Goal: Transaction & Acquisition: Book appointment/travel/reservation

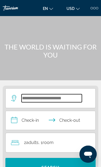
click at [68, 101] on input "Search widget" at bounding box center [51, 98] width 60 height 8
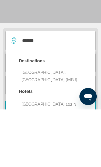
click at [72, 125] on button "[GEOGRAPHIC_DATA], [GEOGRAPHIC_DATA] (MBJ)" at bounding box center [54, 134] width 71 height 18
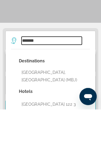
type input "**********"
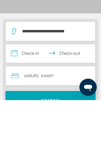
click at [52, 111] on input "**********" at bounding box center [51, 121] width 91 height 20
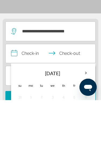
scroll to position [67, 0]
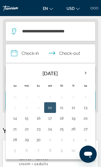
click at [87, 72] on th "Next month" at bounding box center [85, 73] width 12 height 12
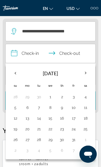
click at [84, 75] on th "Next month" at bounding box center [85, 73] width 12 height 12
click at [86, 76] on th "Next month" at bounding box center [85, 73] width 12 height 12
click at [86, 75] on th "Next month" at bounding box center [85, 73] width 12 height 12
click at [85, 73] on th "Next month" at bounding box center [85, 73] width 12 height 12
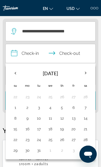
click at [85, 73] on th "Next month" at bounding box center [85, 73] width 12 height 12
click at [86, 119] on button "18" at bounding box center [85, 119] width 6 height 8
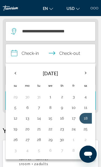
click at [51, 130] on button "22" at bounding box center [50, 129] width 6 height 8
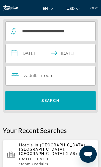
click at [73, 55] on input "**********" at bounding box center [51, 54] width 91 height 20
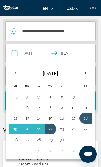
click at [41, 128] on button "21" at bounding box center [39, 129] width 6 height 8
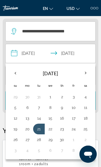
click at [38, 126] on button "21" at bounding box center [39, 129] width 6 height 8
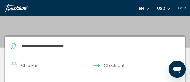
scroll to position [57, 0]
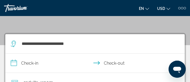
click at [55, 73] on input "**********" at bounding box center [96, 64] width 182 height 21
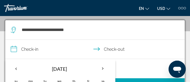
scroll to position [72, 0]
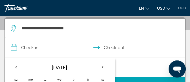
click at [49, 73] on th "[DATE]" at bounding box center [59, 67] width 72 height 13
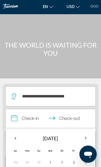
scroll to position [0, 0]
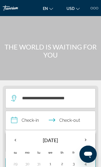
click at [34, 121] on input "**********" at bounding box center [51, 121] width 91 height 20
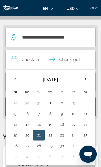
scroll to position [67, 0]
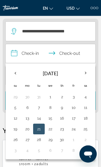
click at [86, 117] on button "18" at bounding box center [85, 119] width 6 height 8
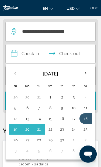
click at [52, 128] on button "22" at bounding box center [50, 130] width 6 height 8
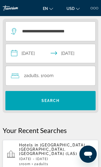
click at [82, 55] on input "**********" at bounding box center [51, 54] width 91 height 20
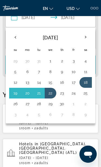
scroll to position [104, 0]
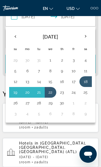
click at [52, 91] on button "22" at bounding box center [50, 93] width 6 height 8
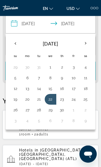
scroll to position [98, 0]
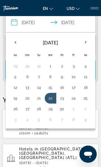
click at [53, 95] on button "22" at bounding box center [50, 99] width 6 height 8
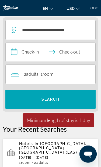
scroll to position [62, 0]
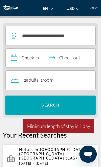
click at [47, 58] on input "**********" at bounding box center [51, 59] width 91 height 20
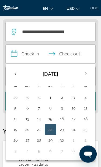
scroll to position [67, 0]
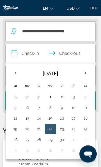
click at [32, 50] on input "**********" at bounding box center [51, 55] width 91 height 20
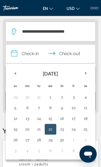
click at [87, 119] on button "18" at bounding box center [85, 119] width 6 height 8
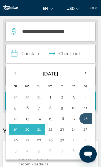
click at [51, 130] on button "22" at bounding box center [50, 130] width 6 height 8
type input "**********"
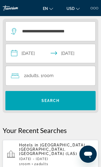
click at [69, 100] on span "Search widget" at bounding box center [50, 100] width 90 height 13
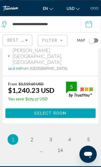
scroll to position [1848, 0]
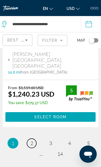
click at [30, 140] on span "2" at bounding box center [31, 143] width 3 height 6
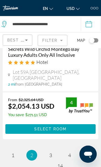
scroll to position [1819, 0]
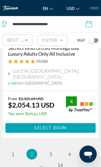
click at [57, 149] on ul "2 / 14 page 1 You're on page 2 page 3 page 4 page 5 page ... page 14" at bounding box center [50, 159] width 95 height 21
click at [55, 149] on ul "2 / 14 page 1 You're on page 2 page 3 page 4 page 5 page ... page 14" at bounding box center [50, 159] width 95 height 21
click at [54, 150] on link "page 3" at bounding box center [50, 154] width 9 height 9
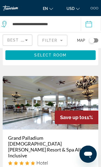
scroll to position [519, 0]
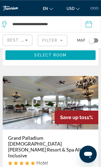
click at [77, 76] on img "Main content" at bounding box center [50, 103] width 95 height 54
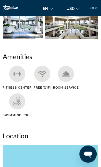
scroll to position [338, 0]
